Goal: Information Seeking & Learning: Learn about a topic

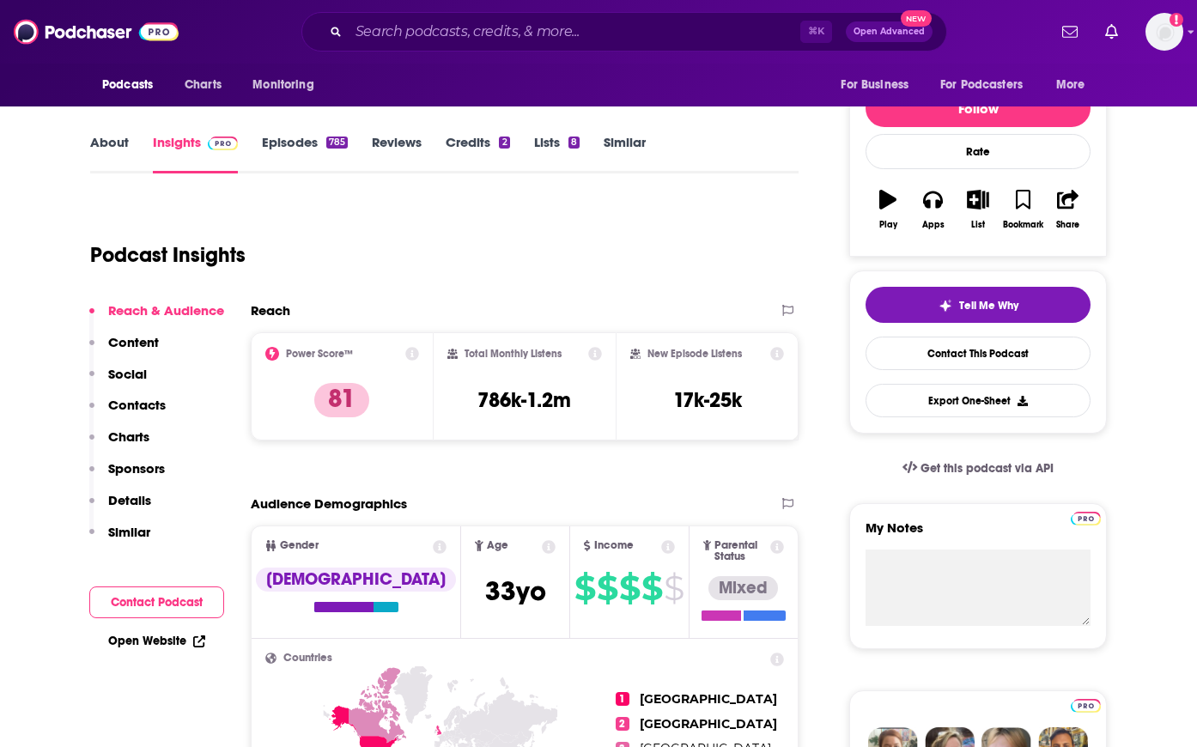
scroll to position [166, 0]
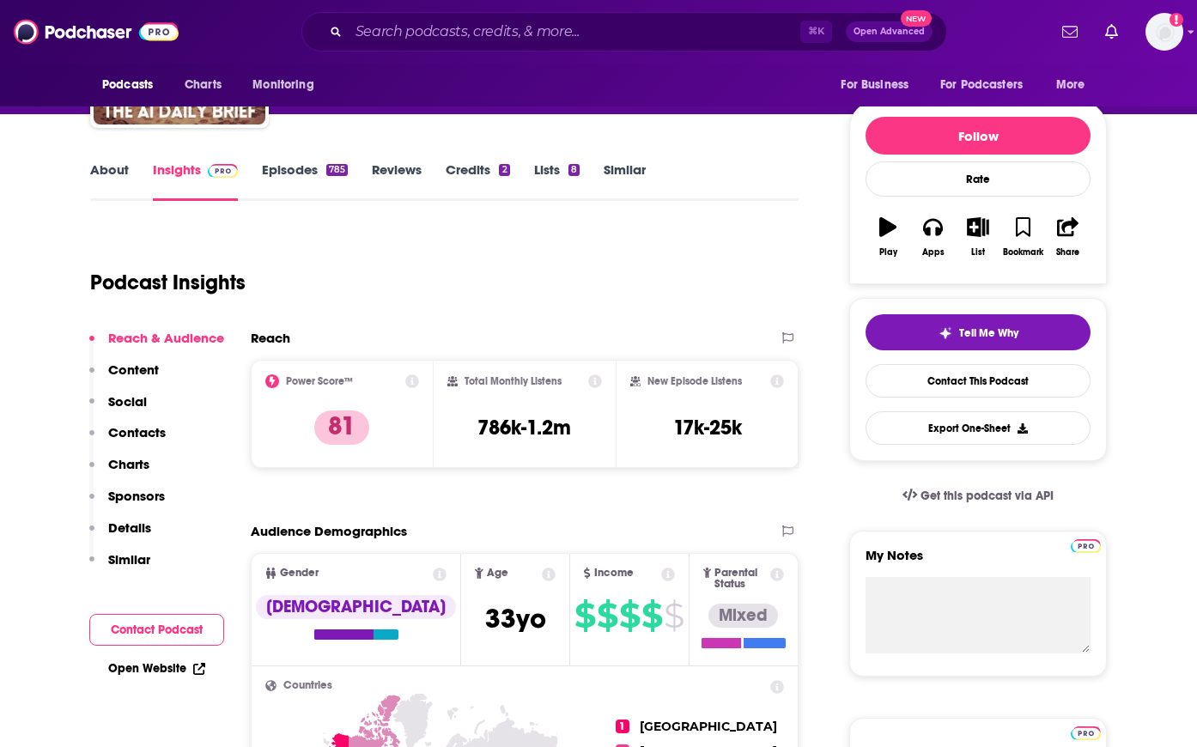
click at [147, 669] on link "Open Website" at bounding box center [156, 668] width 97 height 15
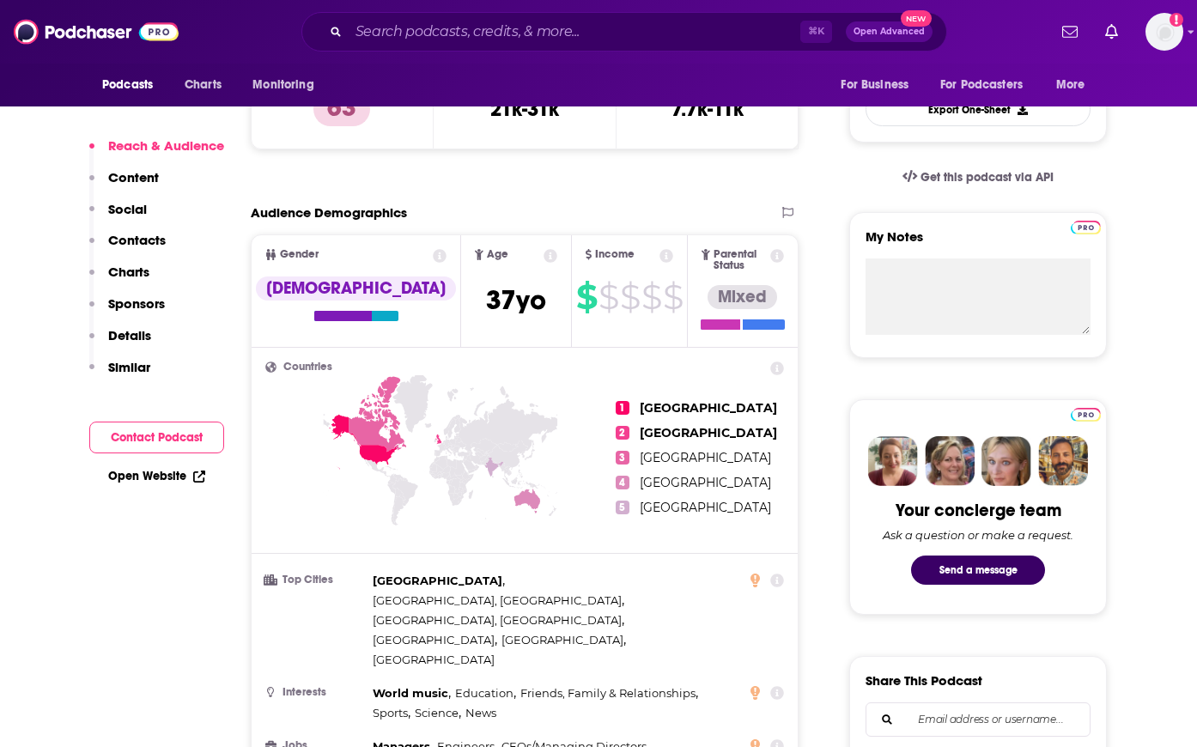
scroll to position [507, 0]
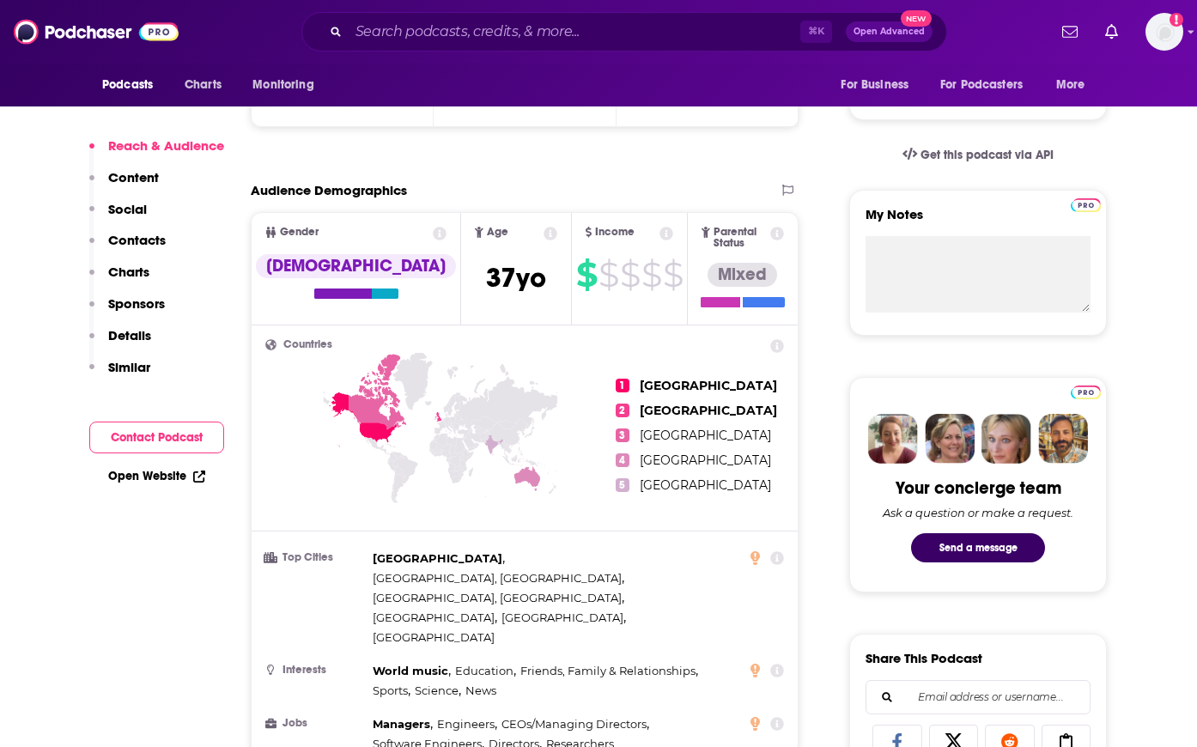
click at [144, 473] on link "Open Website" at bounding box center [156, 476] width 97 height 15
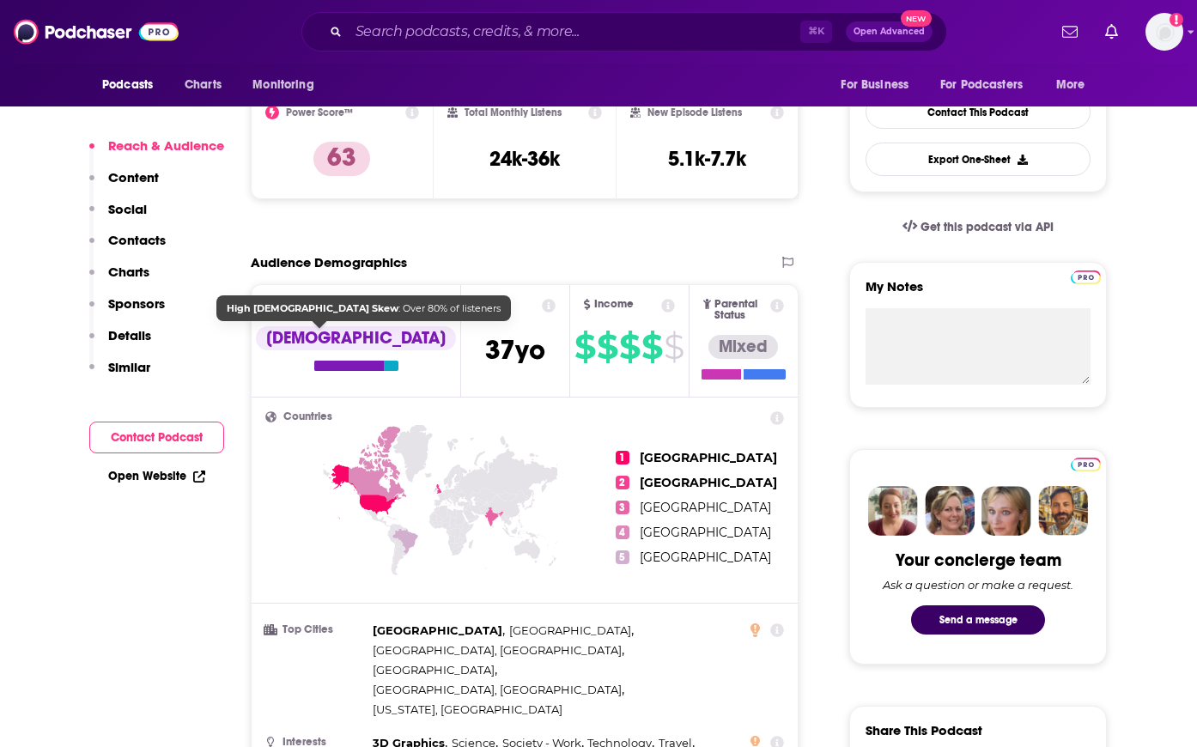
scroll to position [438, 0]
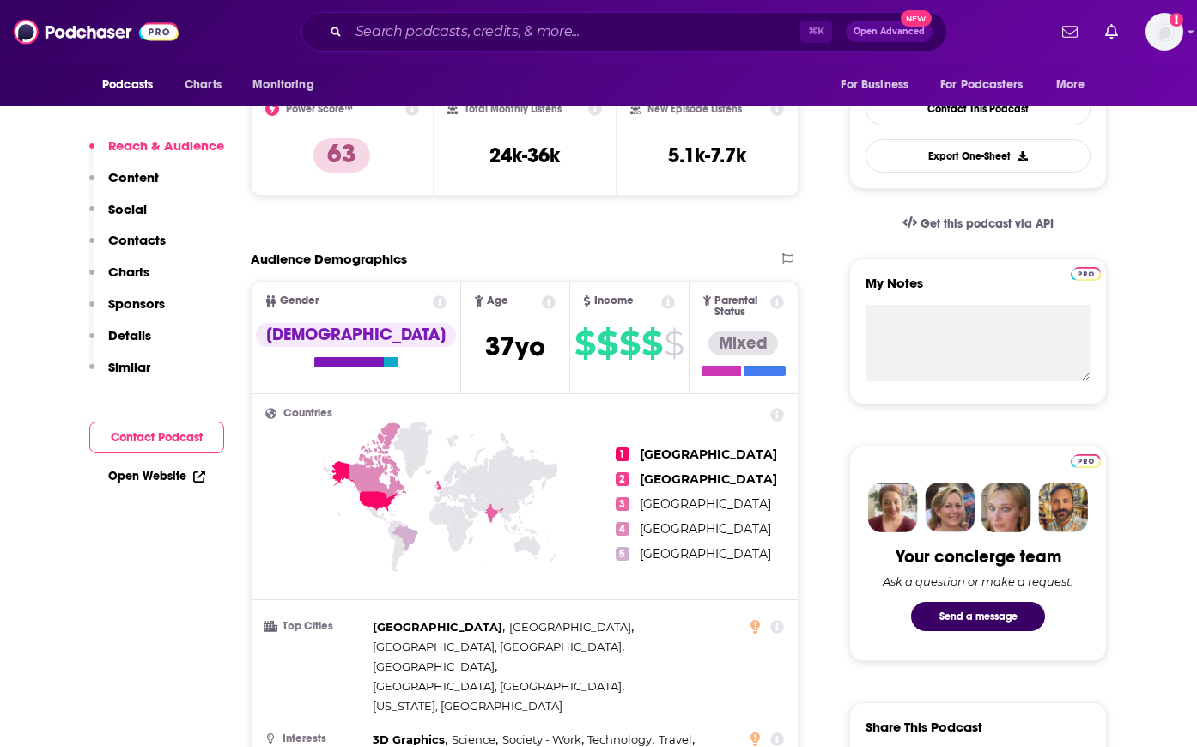
click at [169, 473] on link "Open Website" at bounding box center [156, 476] width 97 height 15
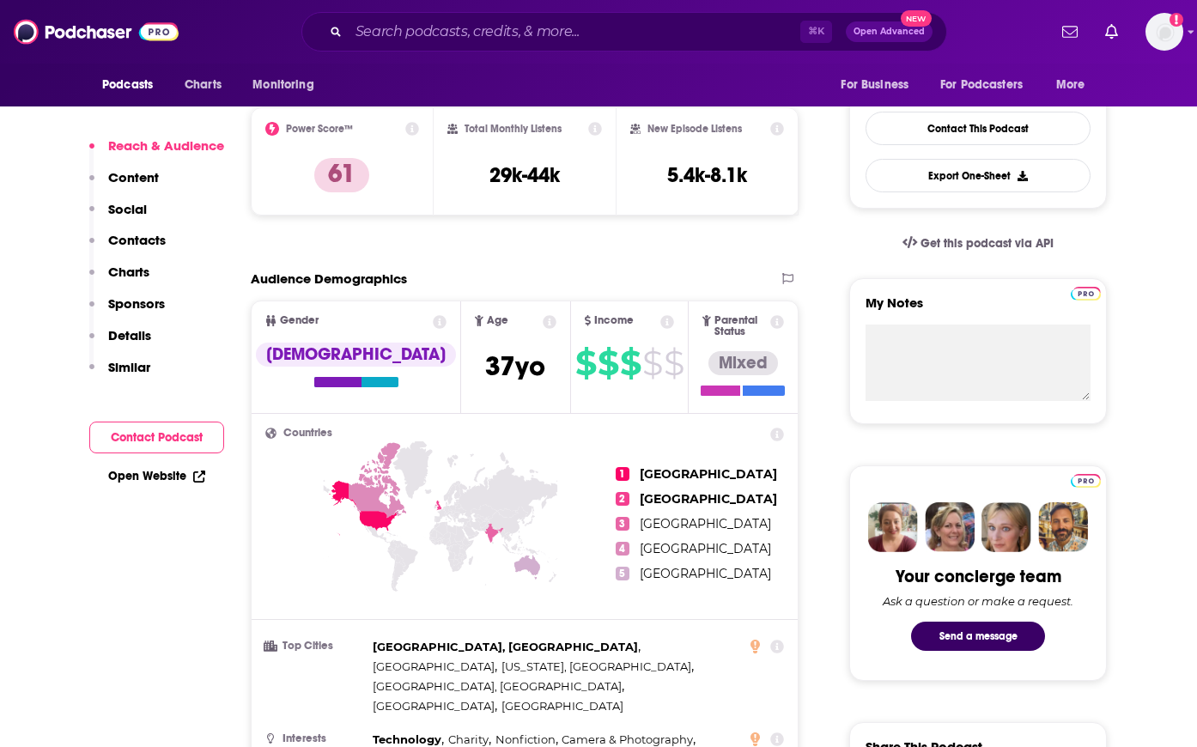
scroll to position [414, 0]
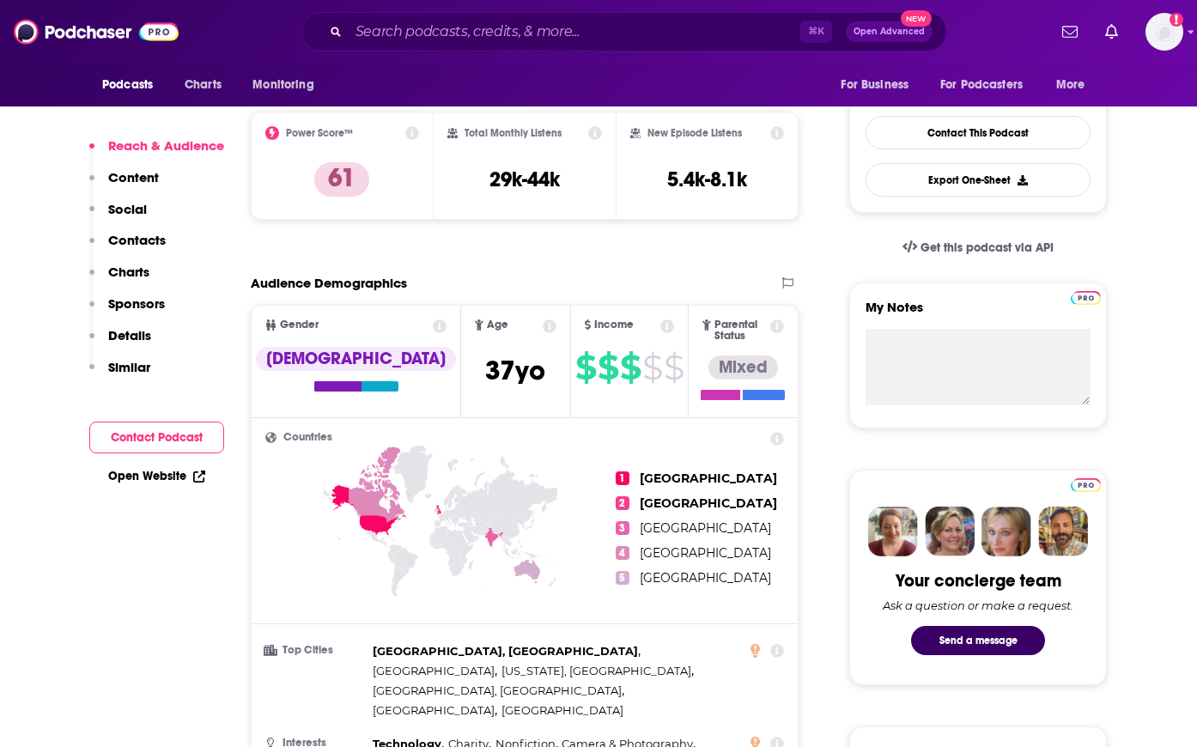
click at [158, 474] on link "Open Website" at bounding box center [156, 476] width 97 height 15
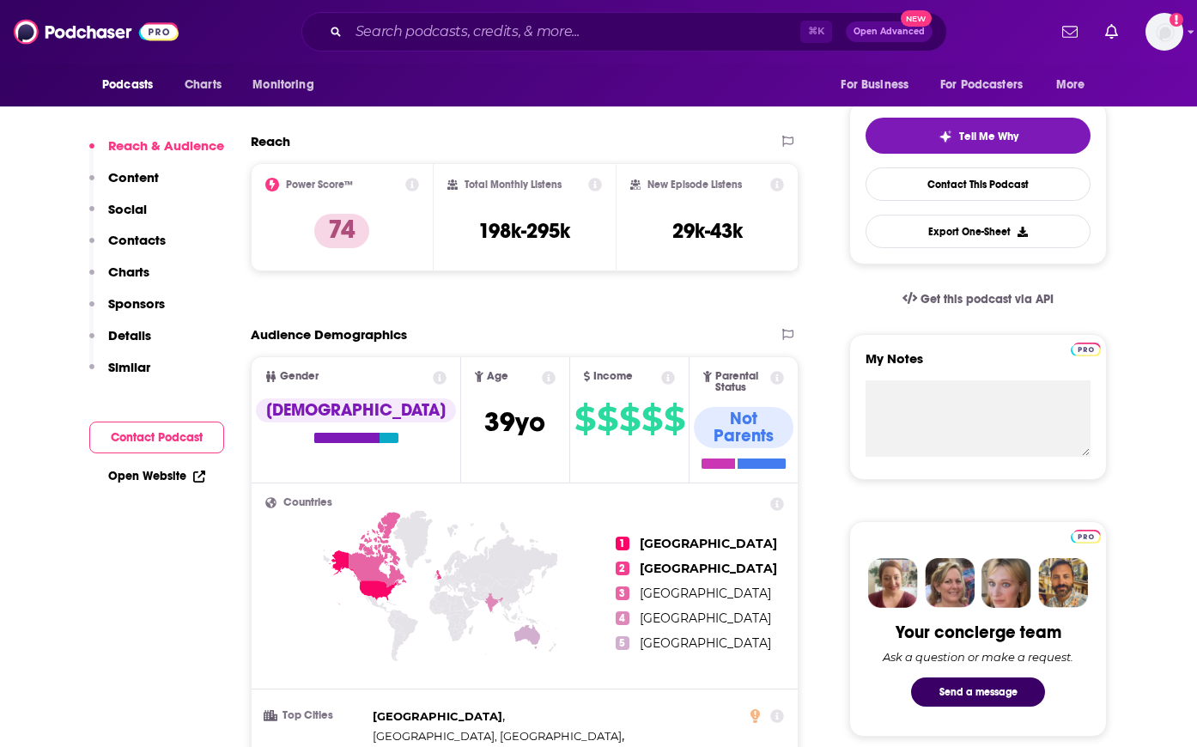
scroll to position [375, 0]
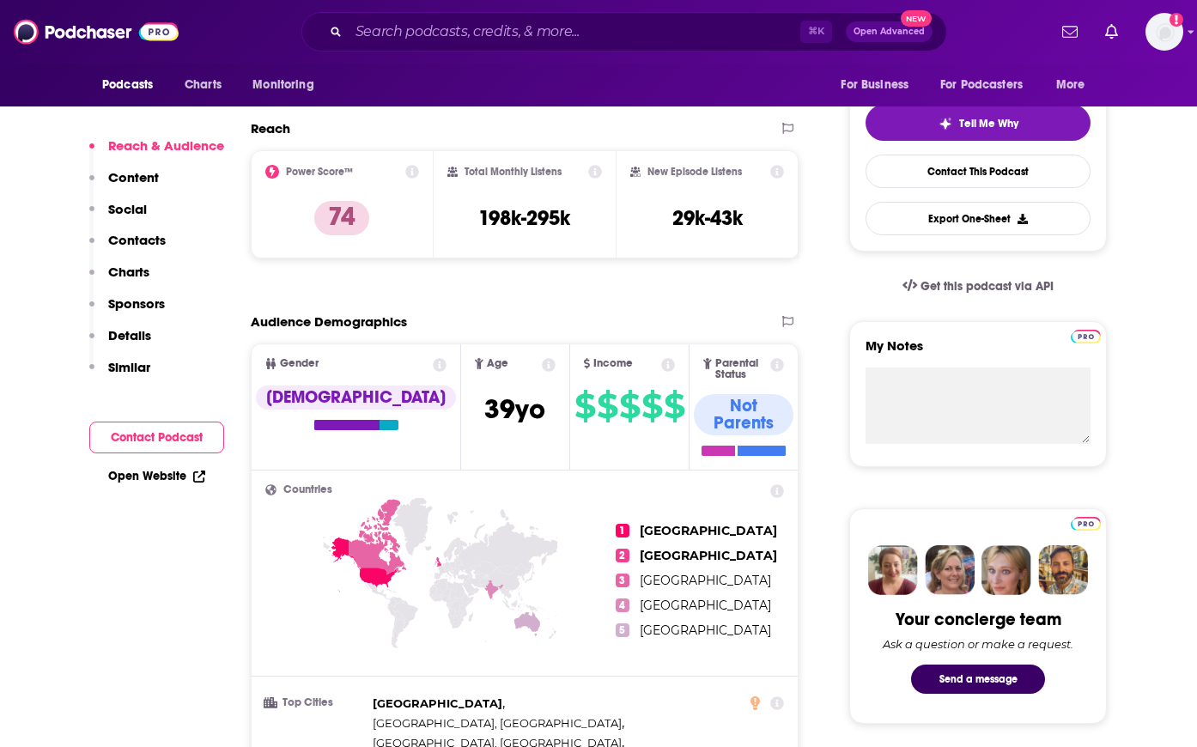
click at [158, 477] on link "Open Website" at bounding box center [156, 476] width 97 height 15
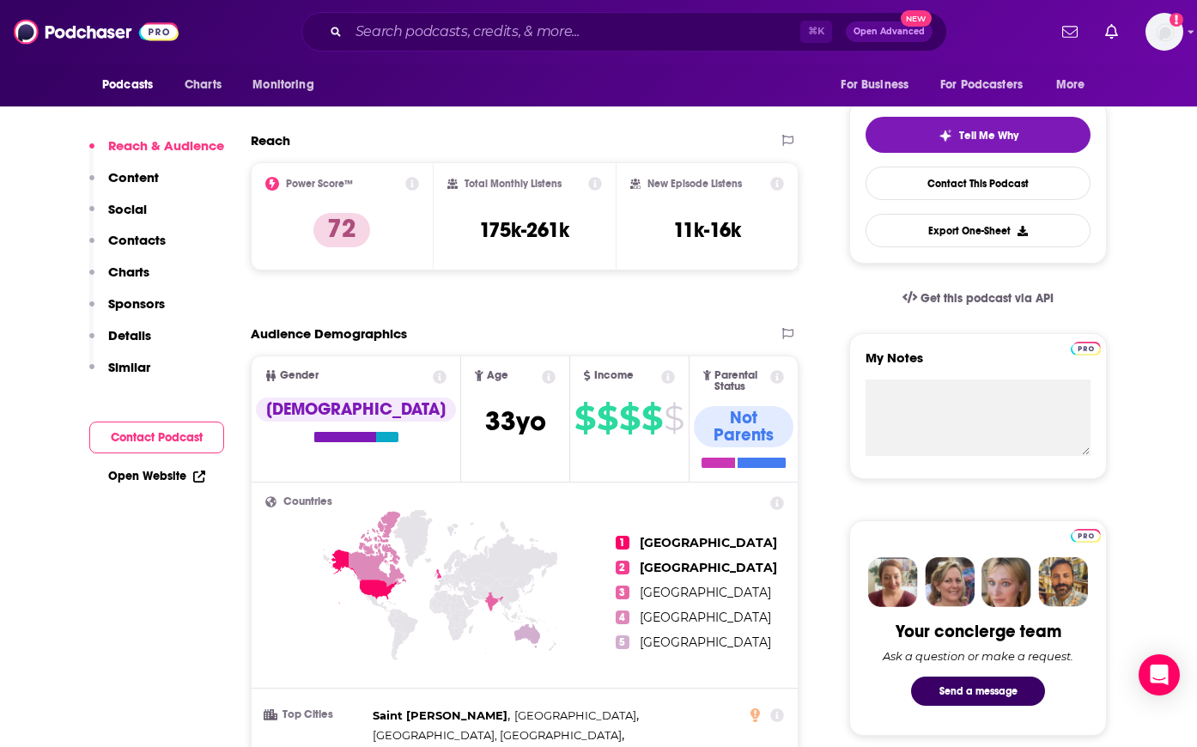
scroll to position [384, 0]
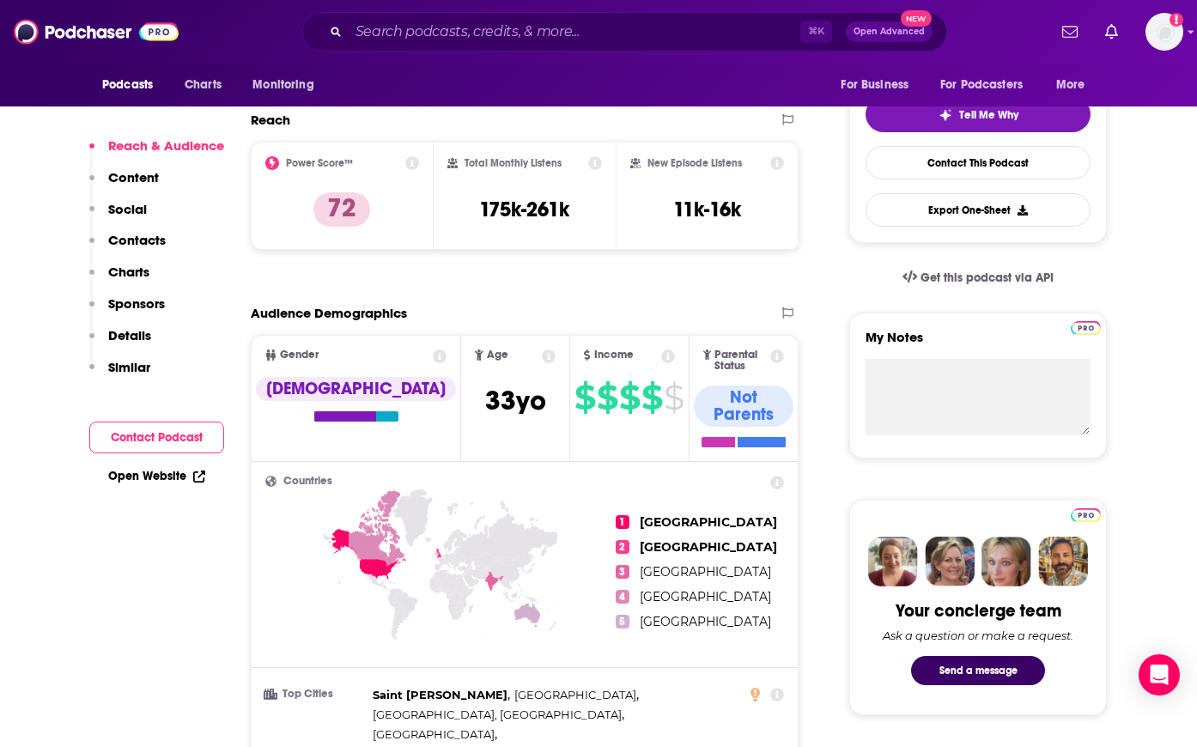
click at [121, 471] on link "Open Website" at bounding box center [156, 476] width 97 height 15
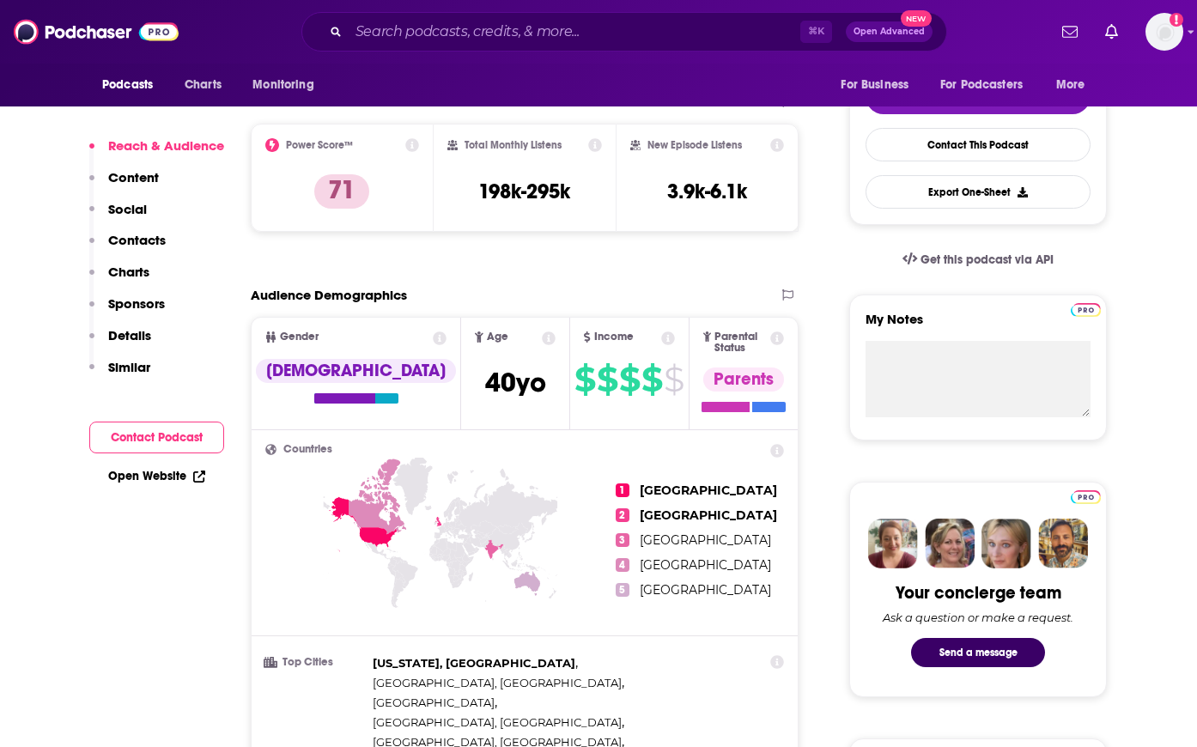
scroll to position [444, 0]
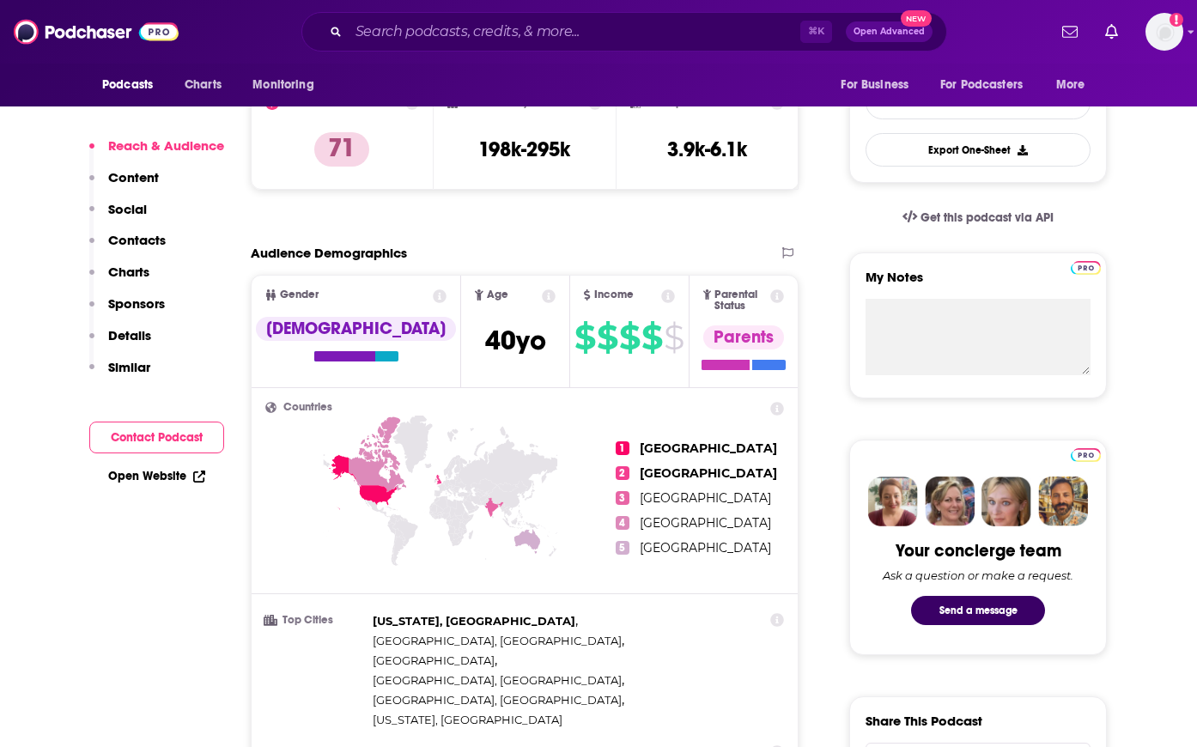
click at [148, 478] on link "Open Website" at bounding box center [156, 476] width 97 height 15
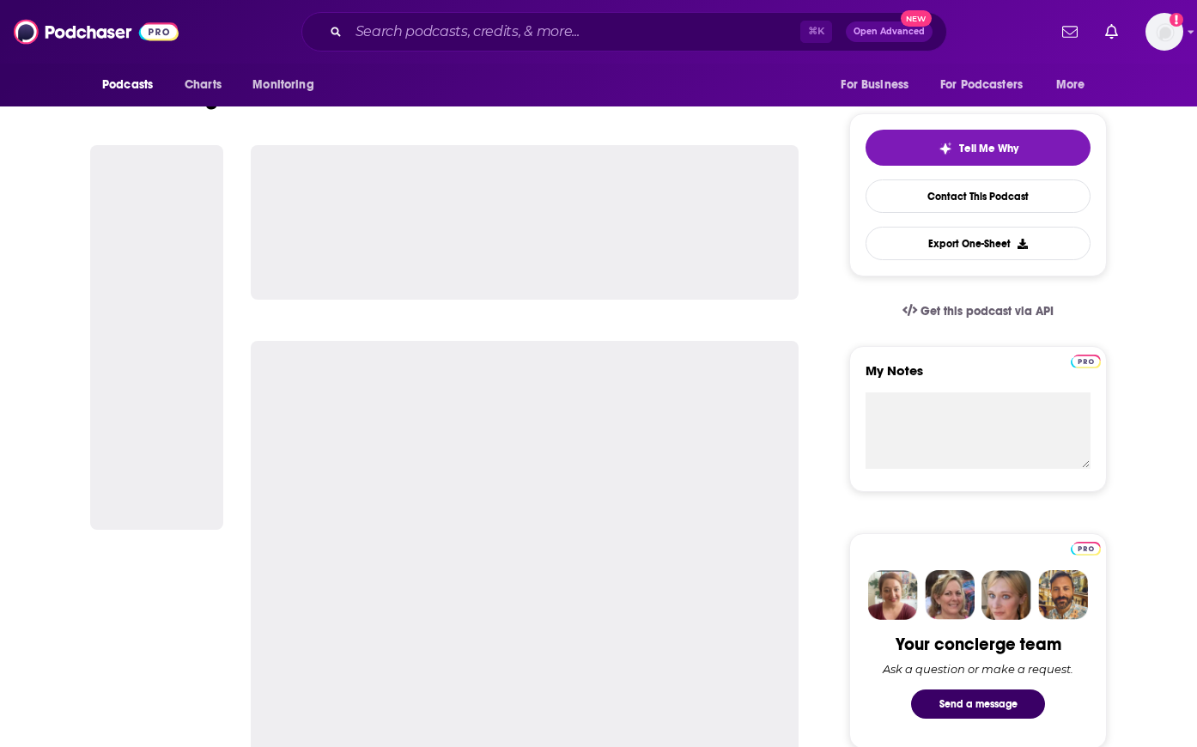
scroll to position [361, 0]
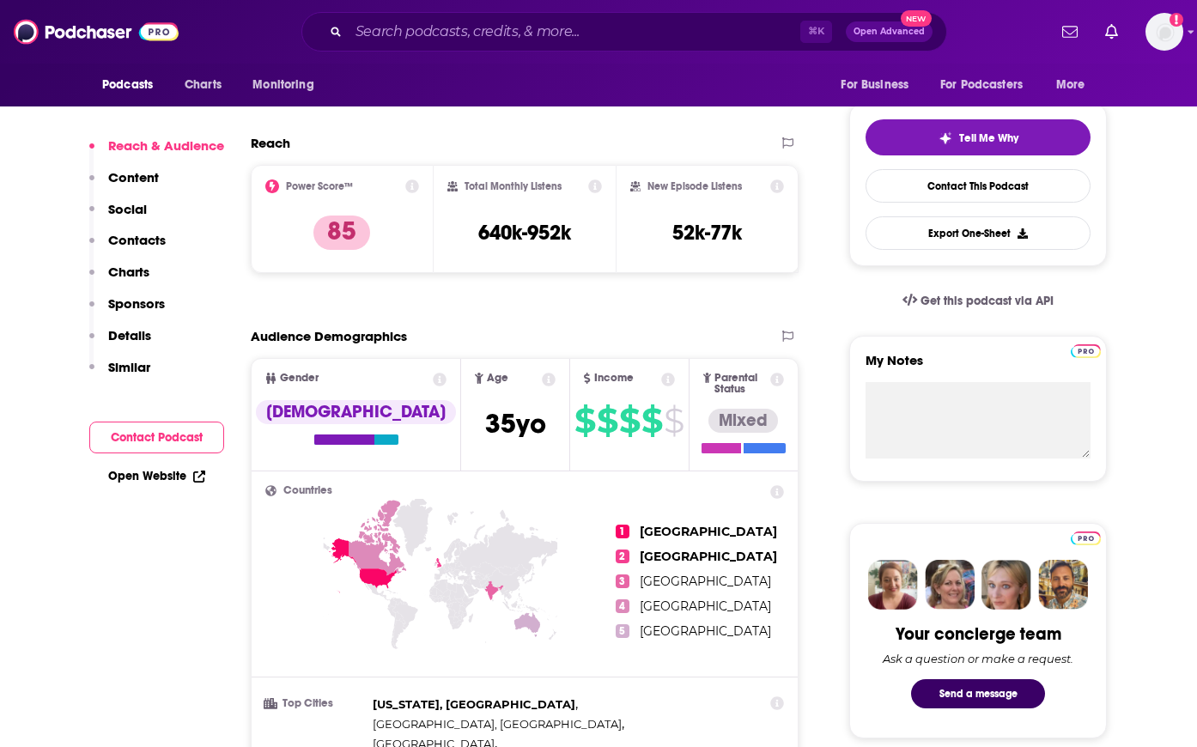
click at [158, 474] on link "Open Website" at bounding box center [156, 476] width 97 height 15
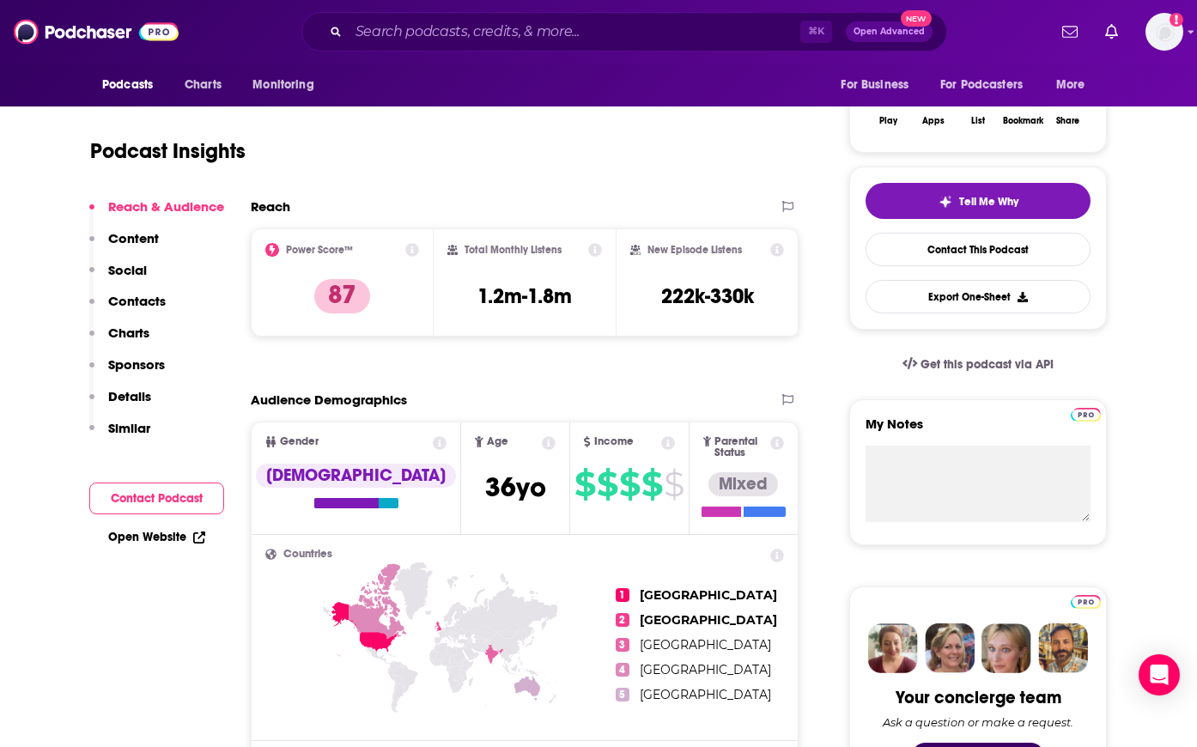
scroll to position [297, 0]
click at [127, 532] on link "Open Website" at bounding box center [156, 537] width 97 height 15
